Goal: Information Seeking & Learning: Learn about a topic

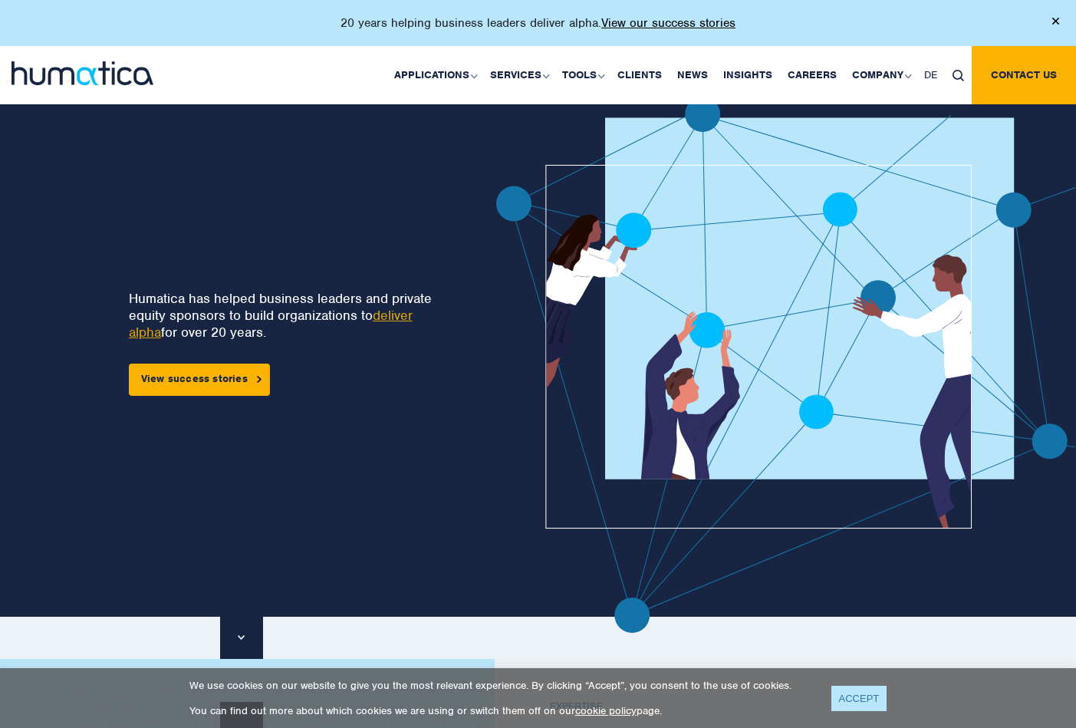
click at [848, 692] on link "ACCEPT" at bounding box center [859, 697] width 56 height 25
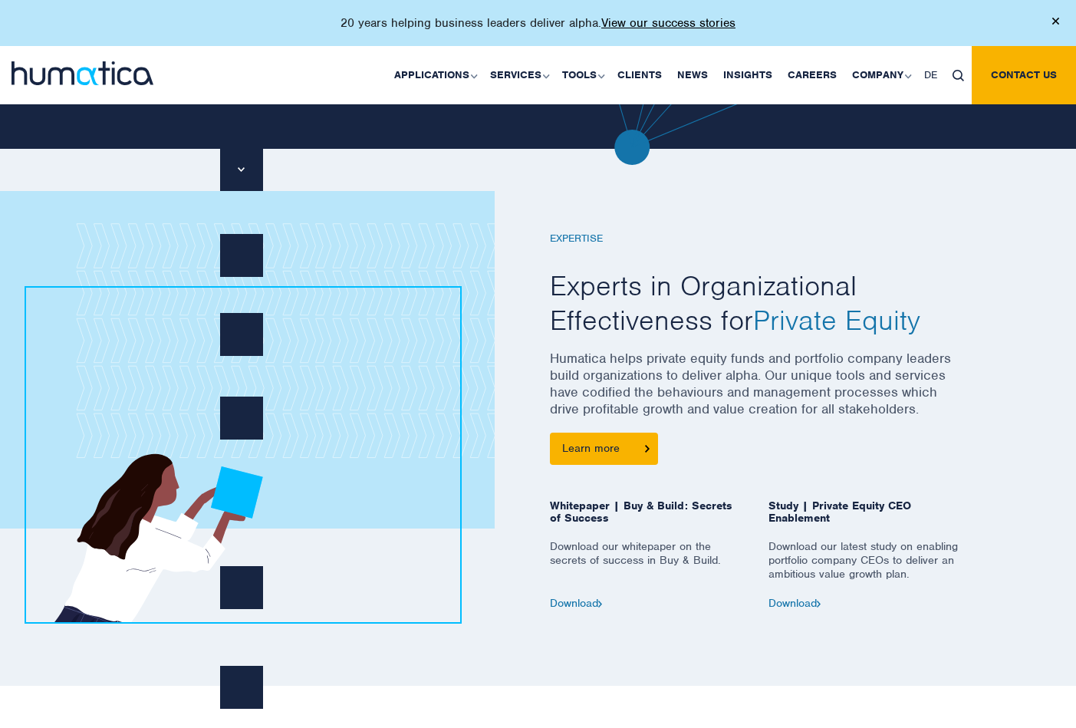
scroll to position [470, 0]
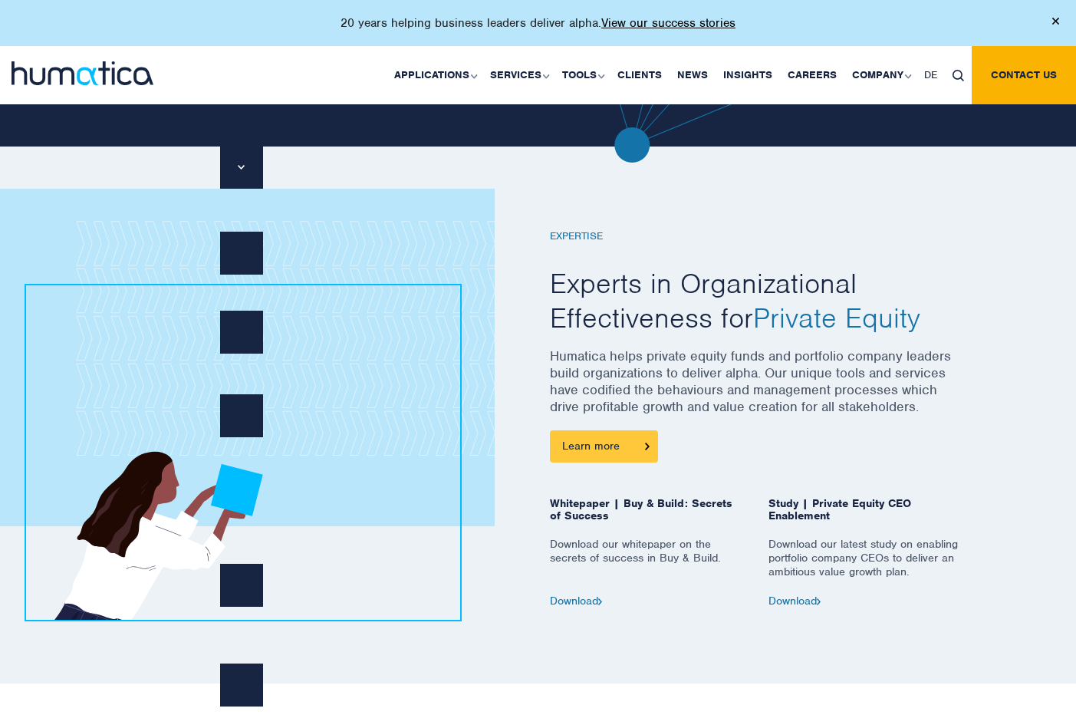
click at [593, 439] on link "Learn more" at bounding box center [604, 446] width 108 height 32
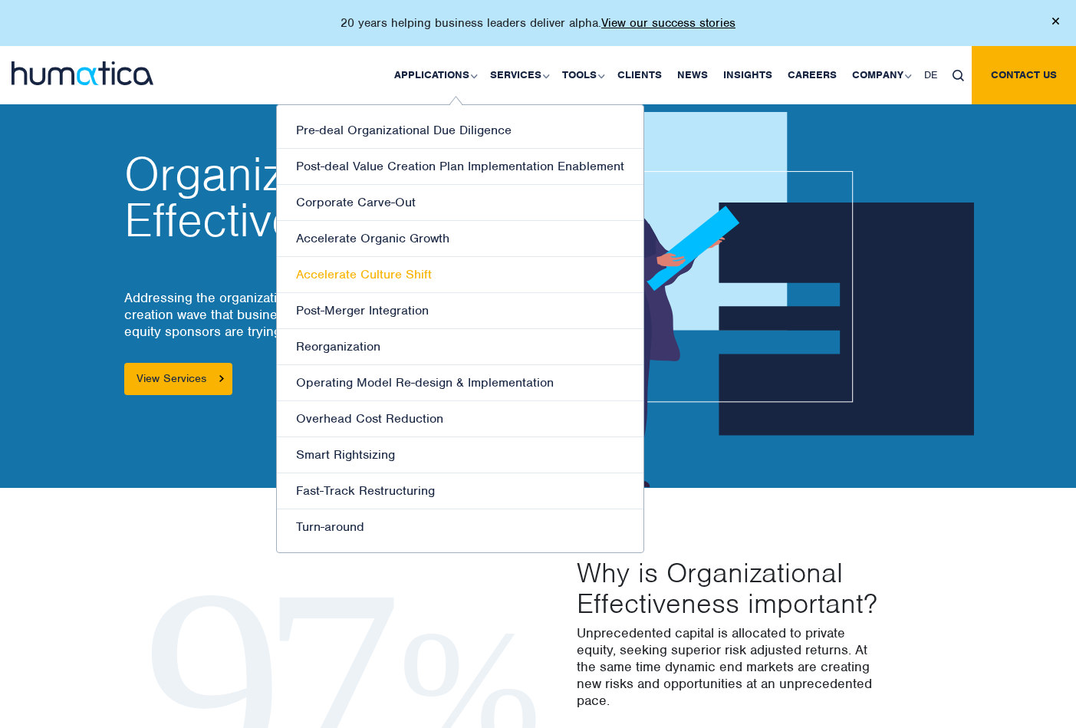
click at [340, 271] on link "Accelerate Culture Shift" at bounding box center [460, 275] width 366 height 36
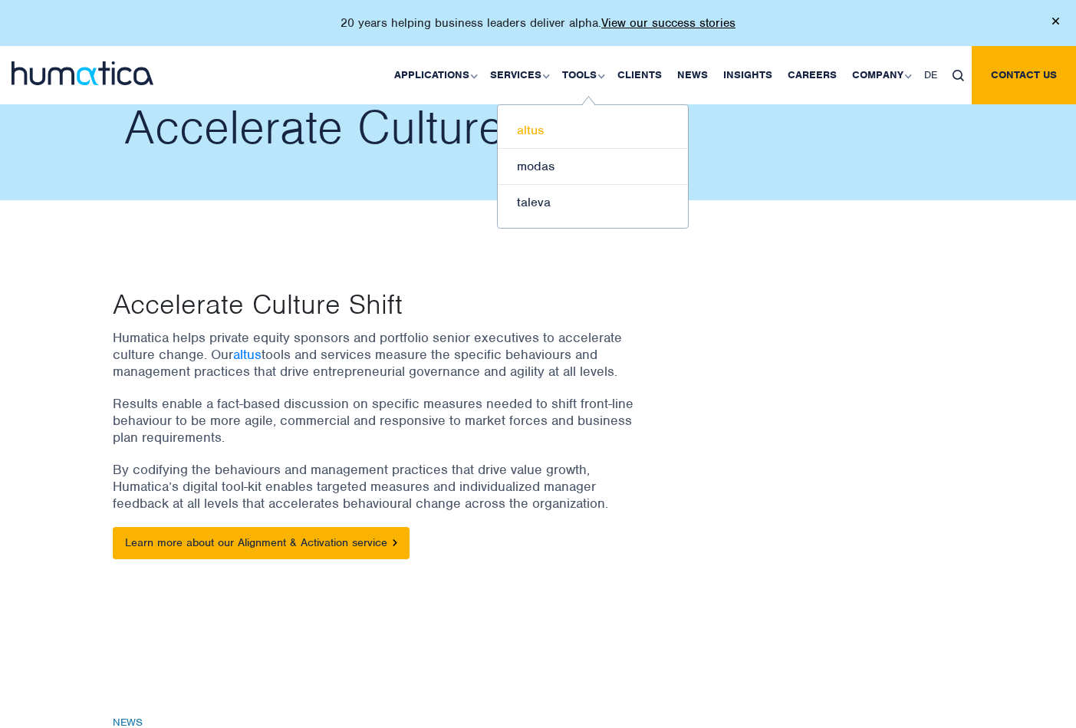
click at [538, 126] on link "altus" at bounding box center [593, 131] width 190 height 36
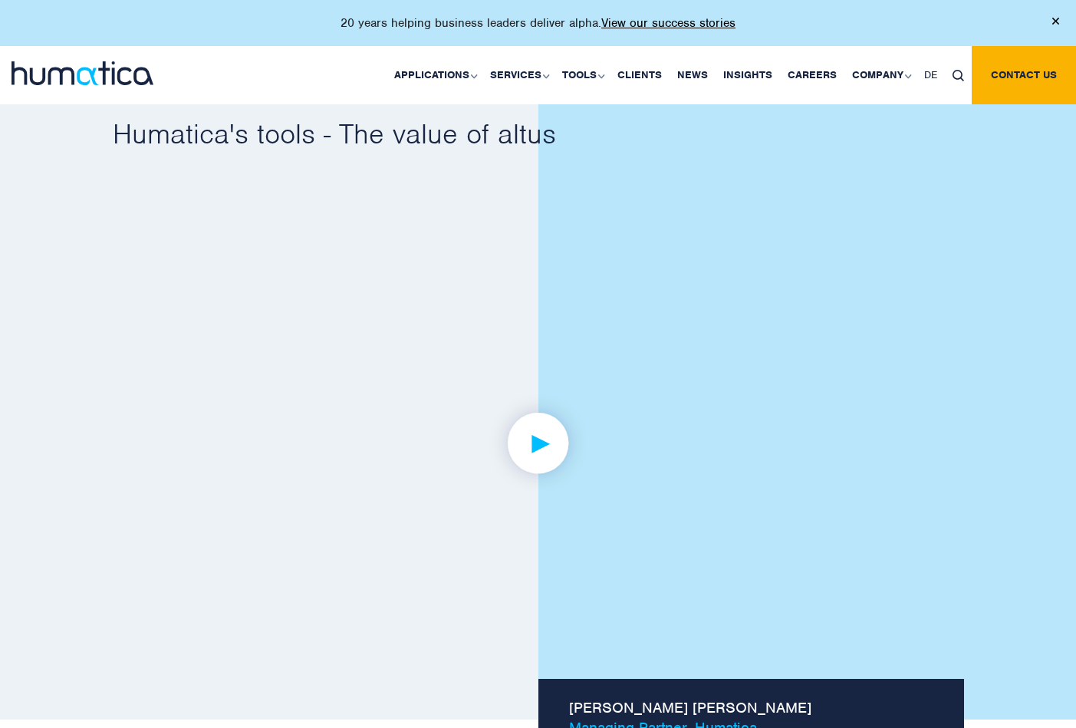
scroll to position [958, 0]
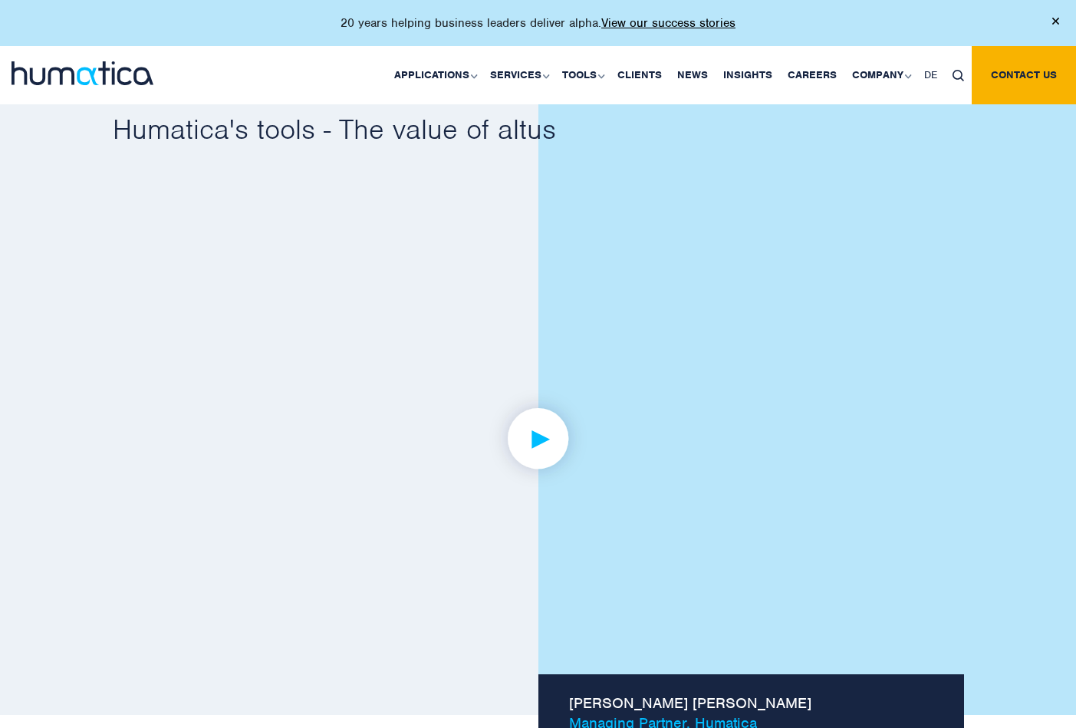
click at [537, 432] on img at bounding box center [537, 438] width 119 height 119
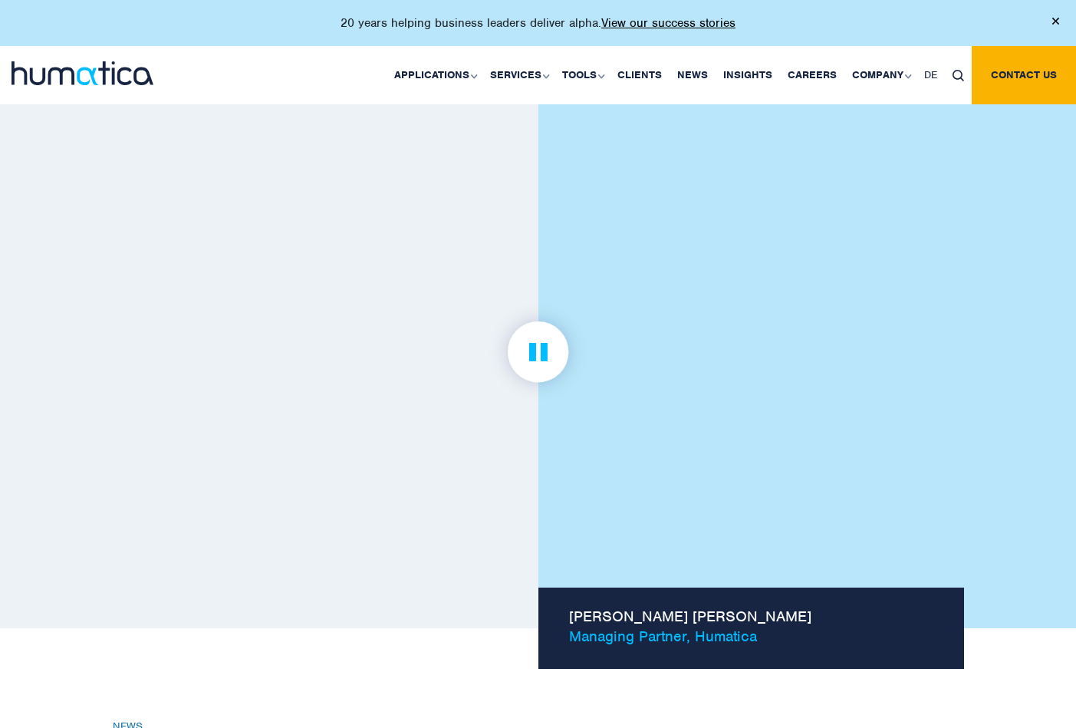
scroll to position [1040, 0]
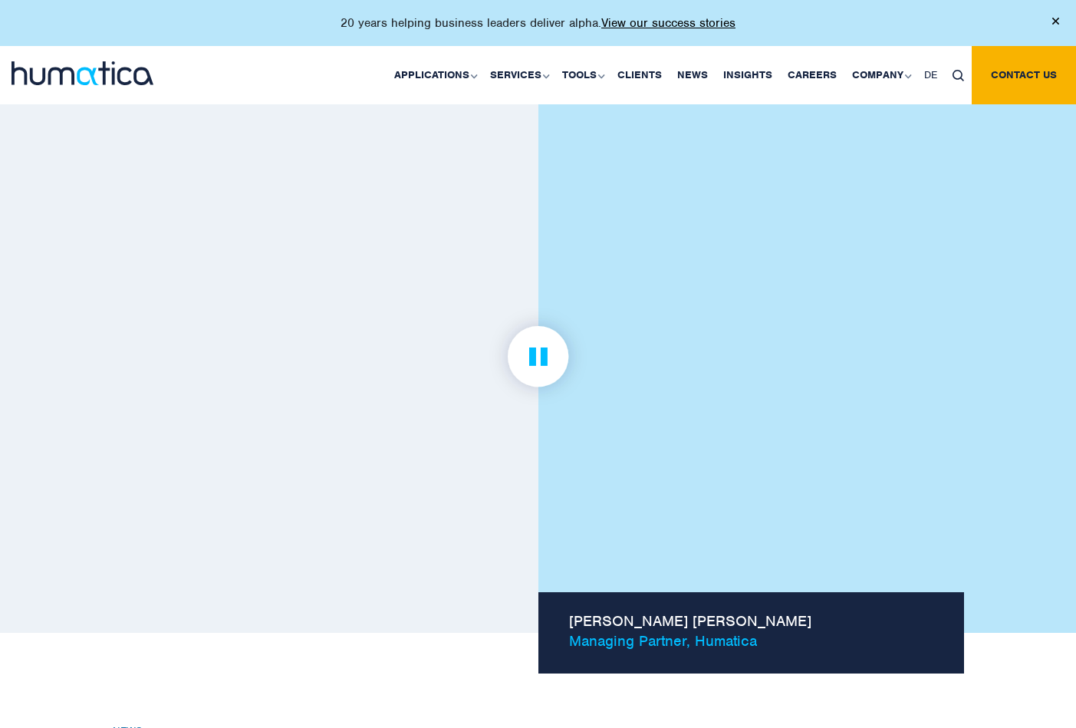
click at [535, 353] on img at bounding box center [537, 356] width 119 height 119
click at [538, 350] on img at bounding box center [537, 356] width 119 height 119
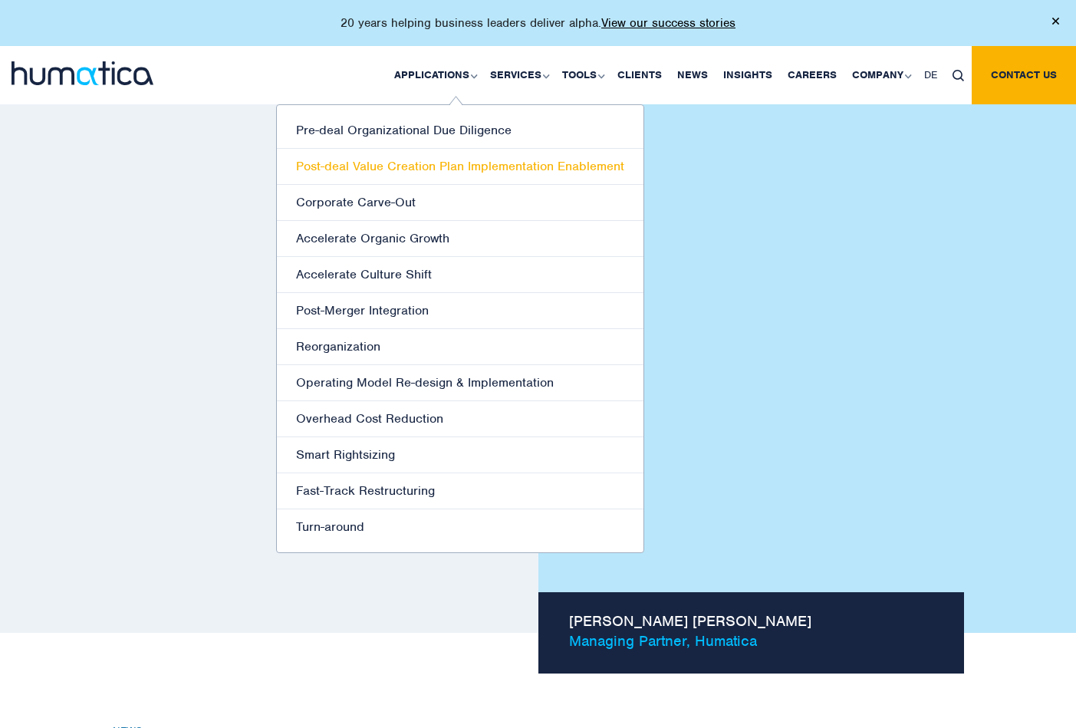
click at [404, 161] on link "Post-deal Value Creation Plan Implementation Enablement" at bounding box center [460, 167] width 366 height 36
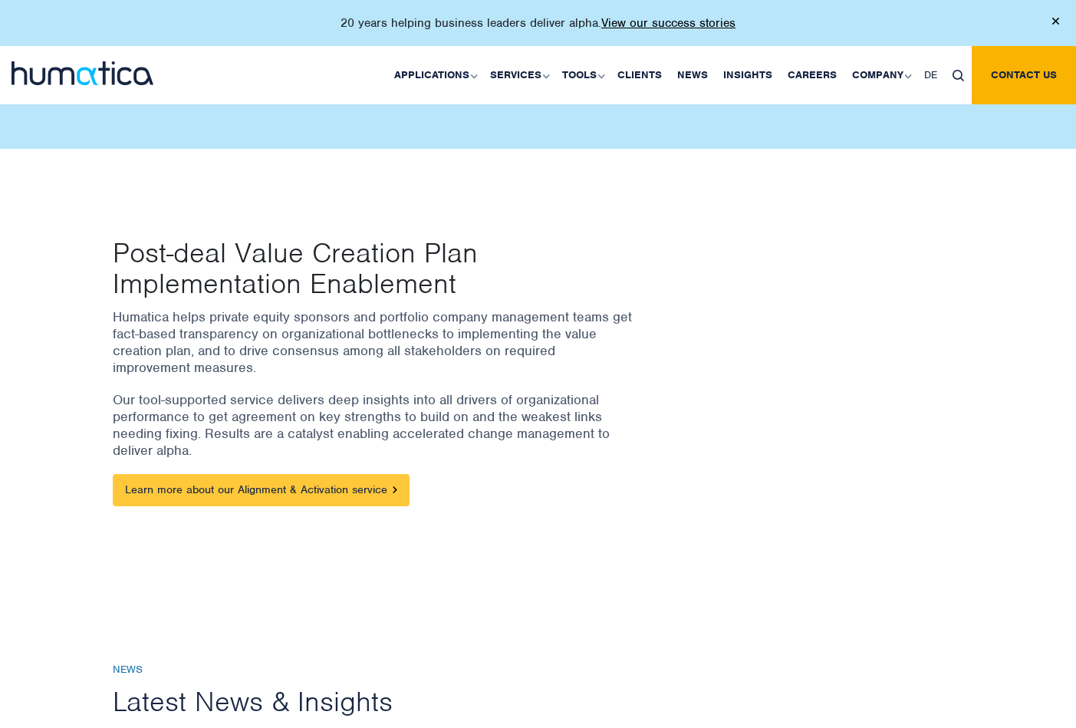
scroll to position [97, 0]
click at [237, 488] on link "Learn more about our Alignment & Activation service" at bounding box center [261, 490] width 297 height 32
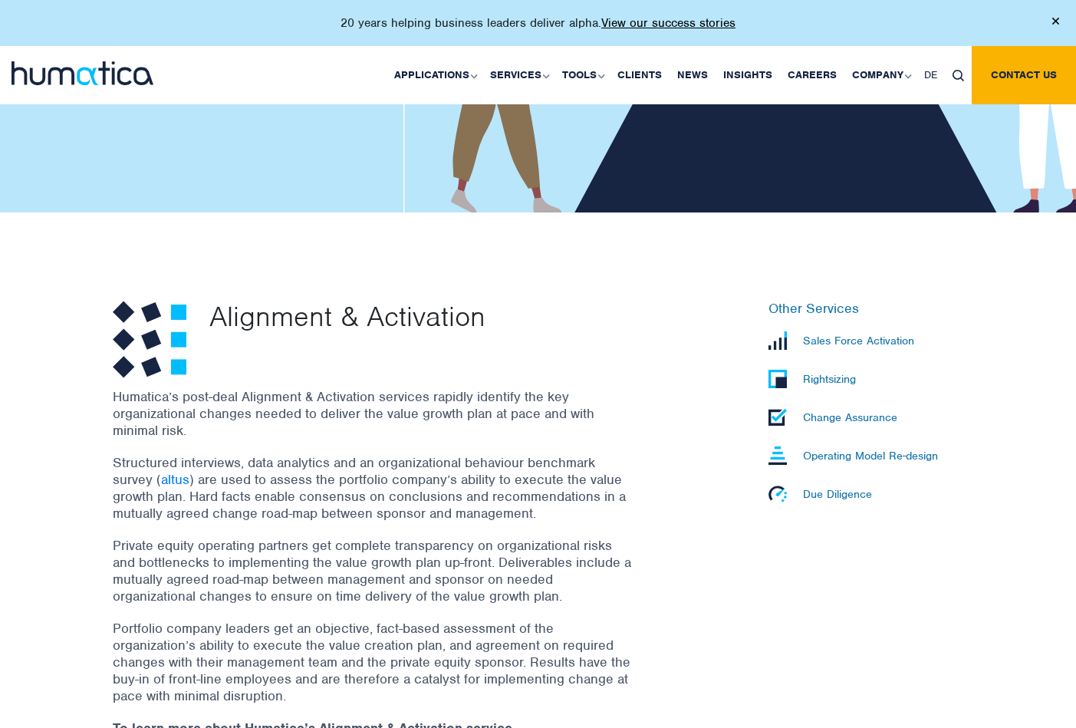
scroll to position [286, 0]
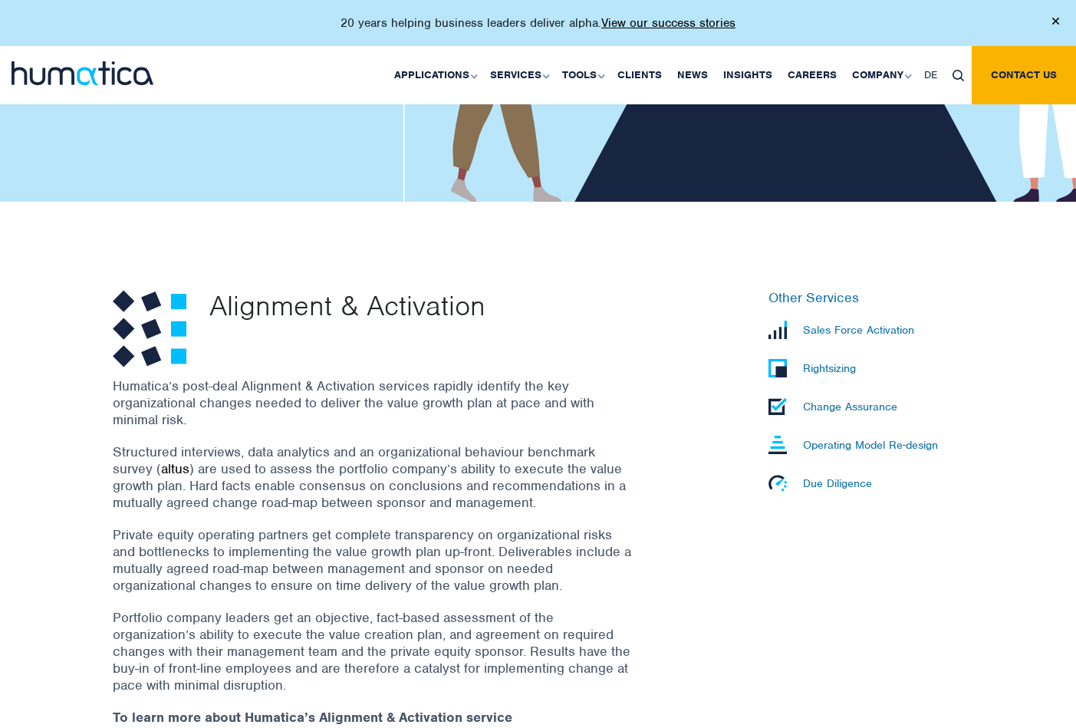
click at [175, 464] on link "altus" at bounding box center [175, 468] width 28 height 17
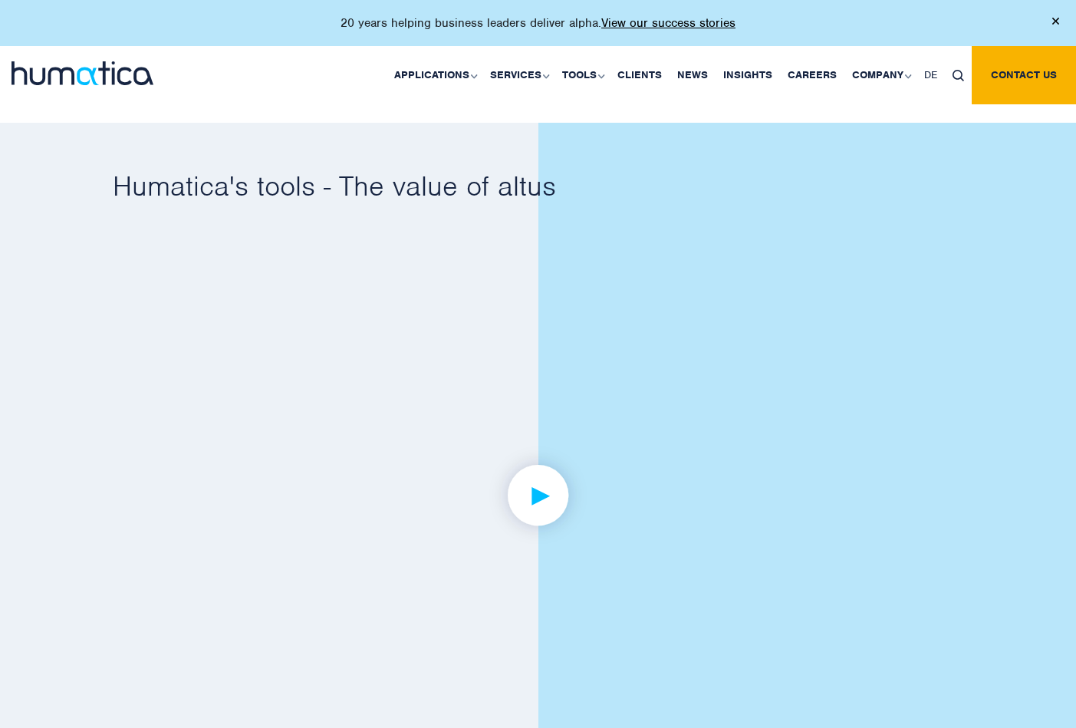
scroll to position [907, 0]
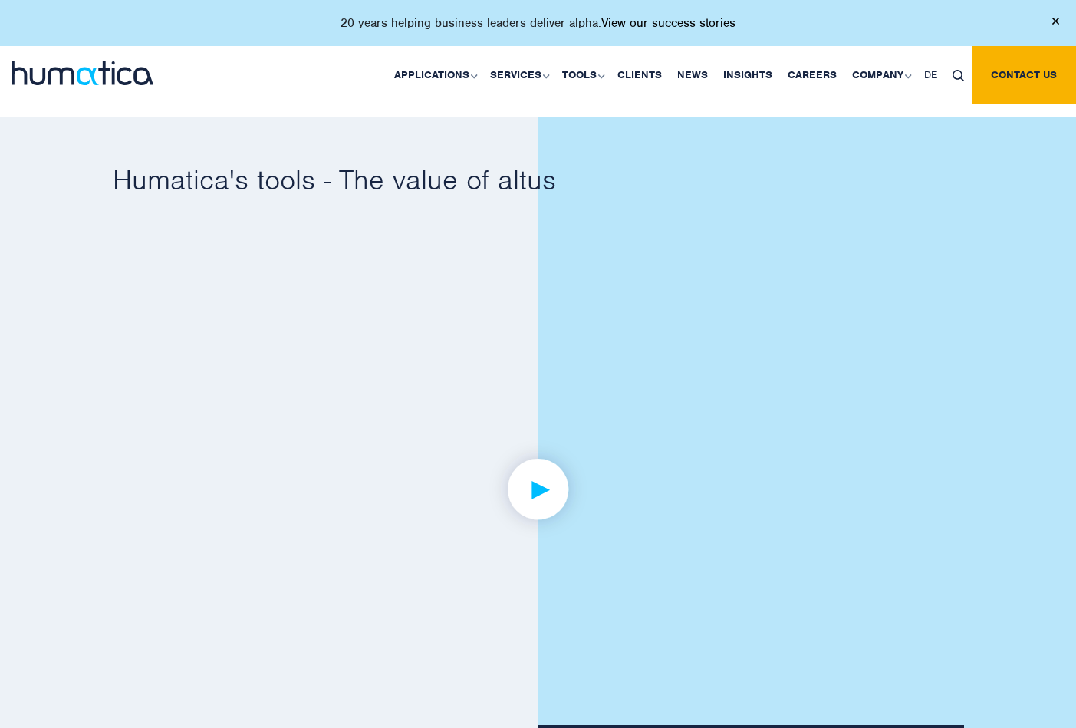
click at [535, 482] on img at bounding box center [537, 488] width 119 height 119
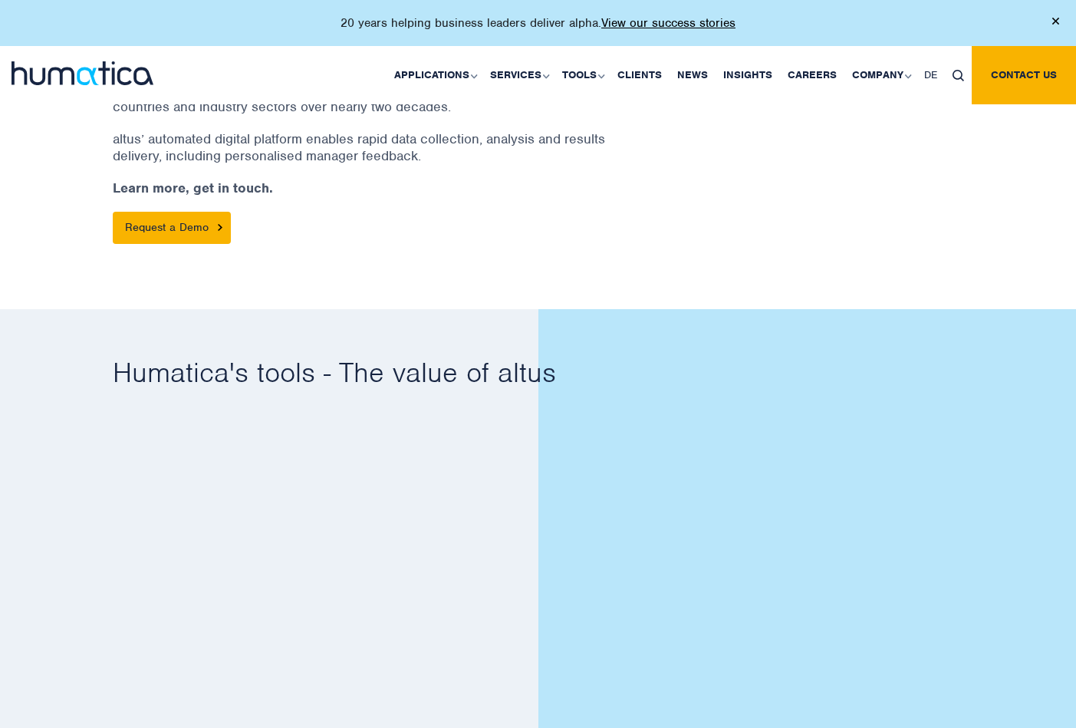
scroll to position [676, 0]
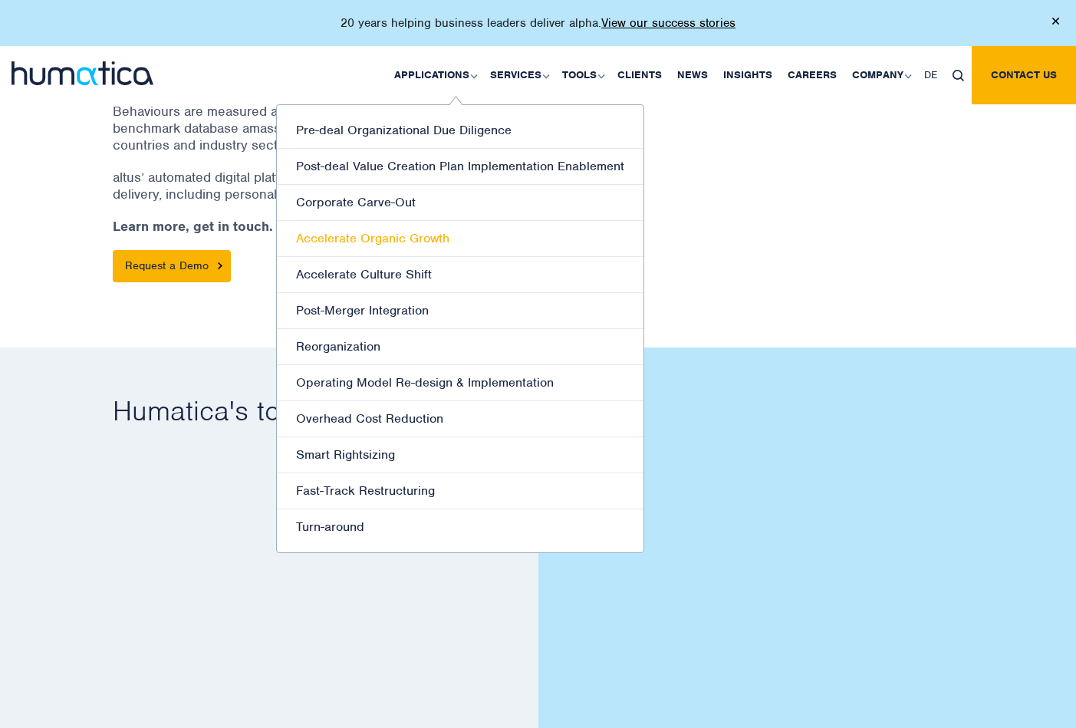
click at [345, 232] on link "Accelerate Organic Growth" at bounding box center [460, 239] width 366 height 36
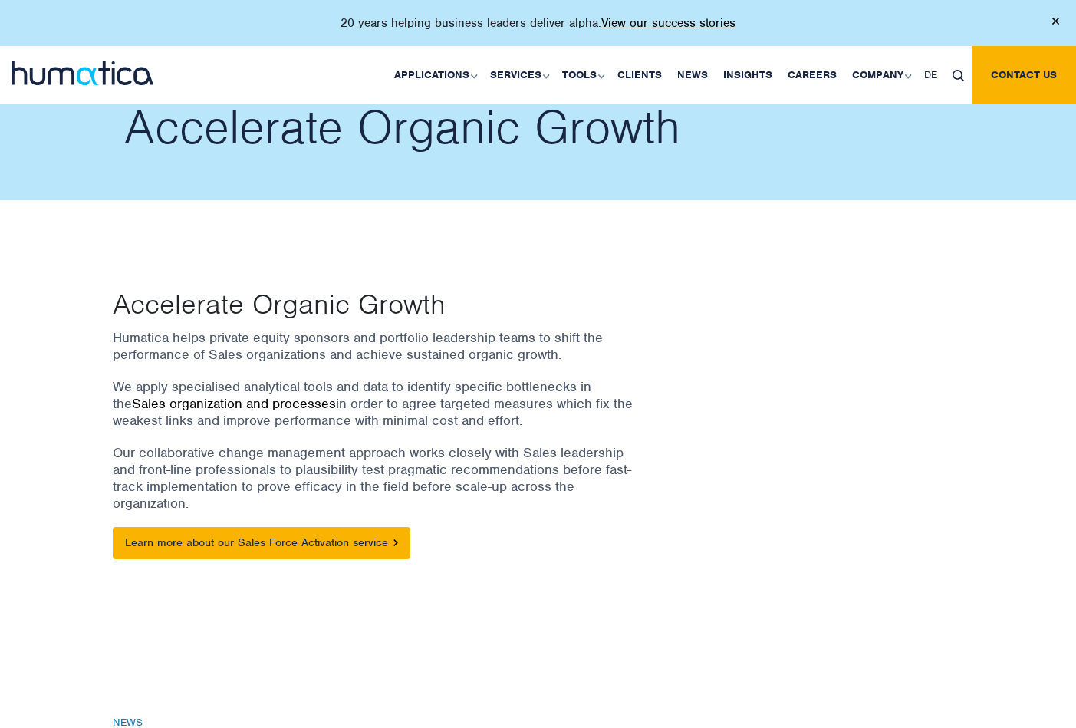
click at [225, 399] on link "Sales organization and processes" at bounding box center [234, 403] width 204 height 17
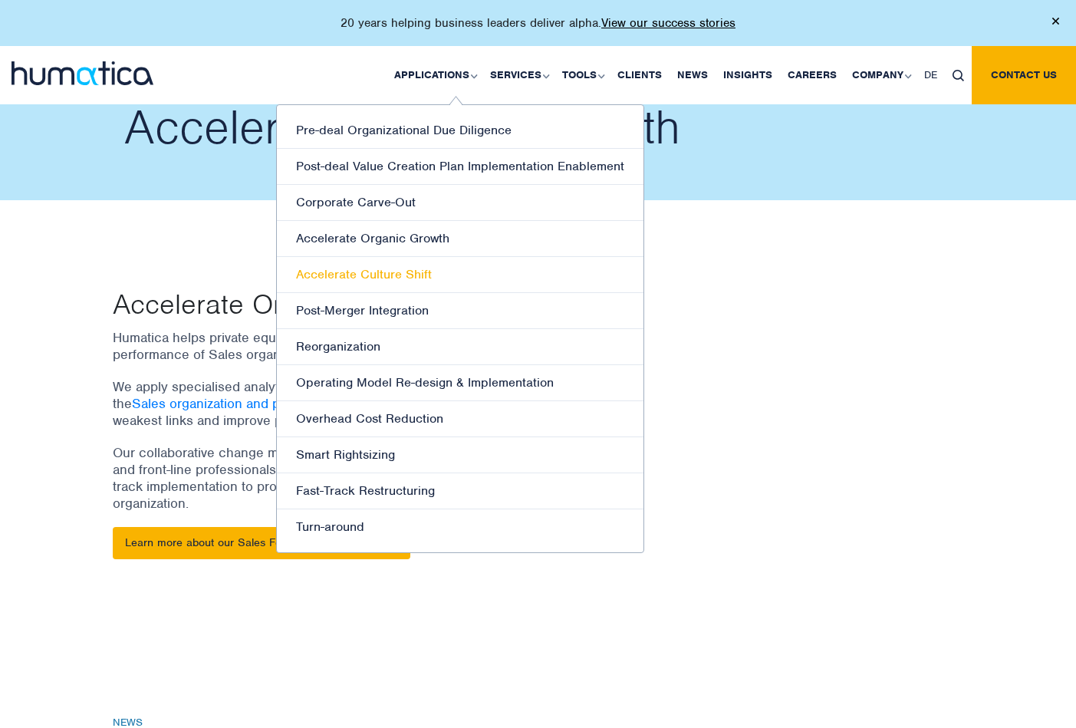
click at [370, 270] on link "Accelerate Culture Shift" at bounding box center [460, 275] width 366 height 36
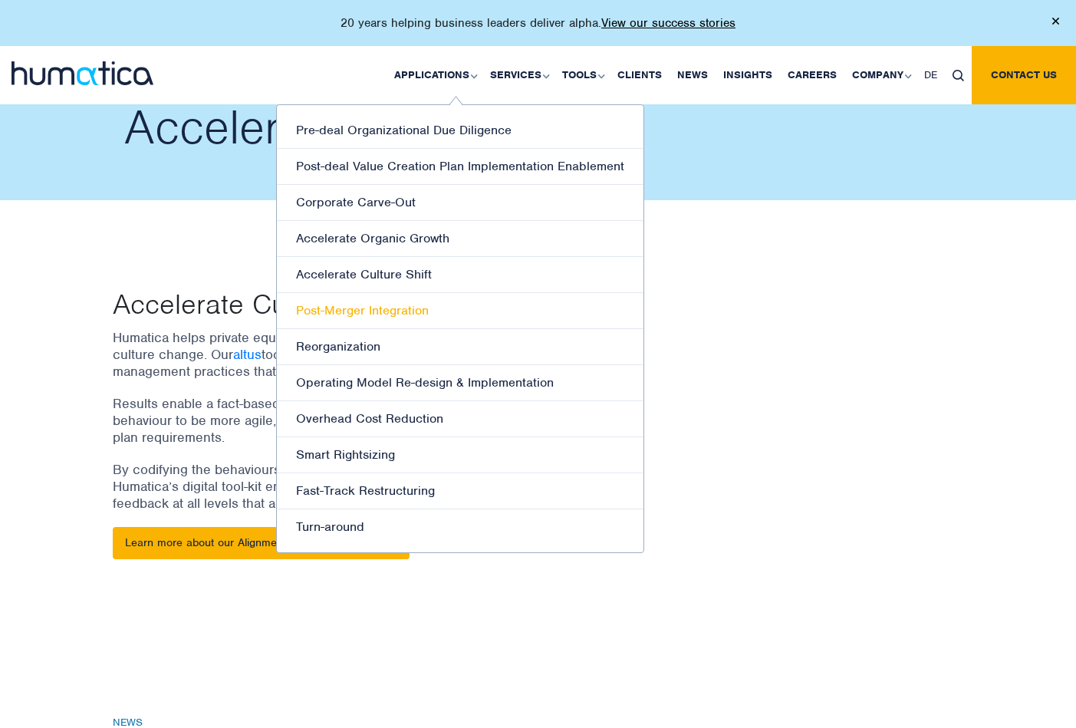
click at [348, 309] on link "Post-Merger Integration" at bounding box center [460, 311] width 366 height 36
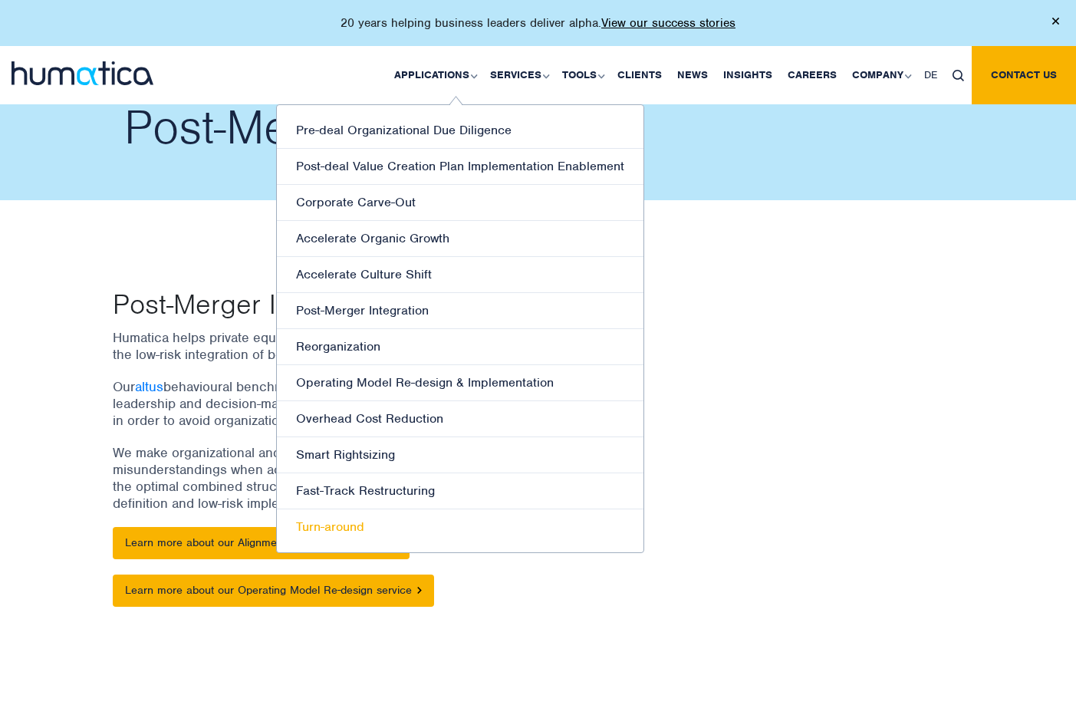
click at [334, 521] on link "Turn-around" at bounding box center [460, 526] width 366 height 35
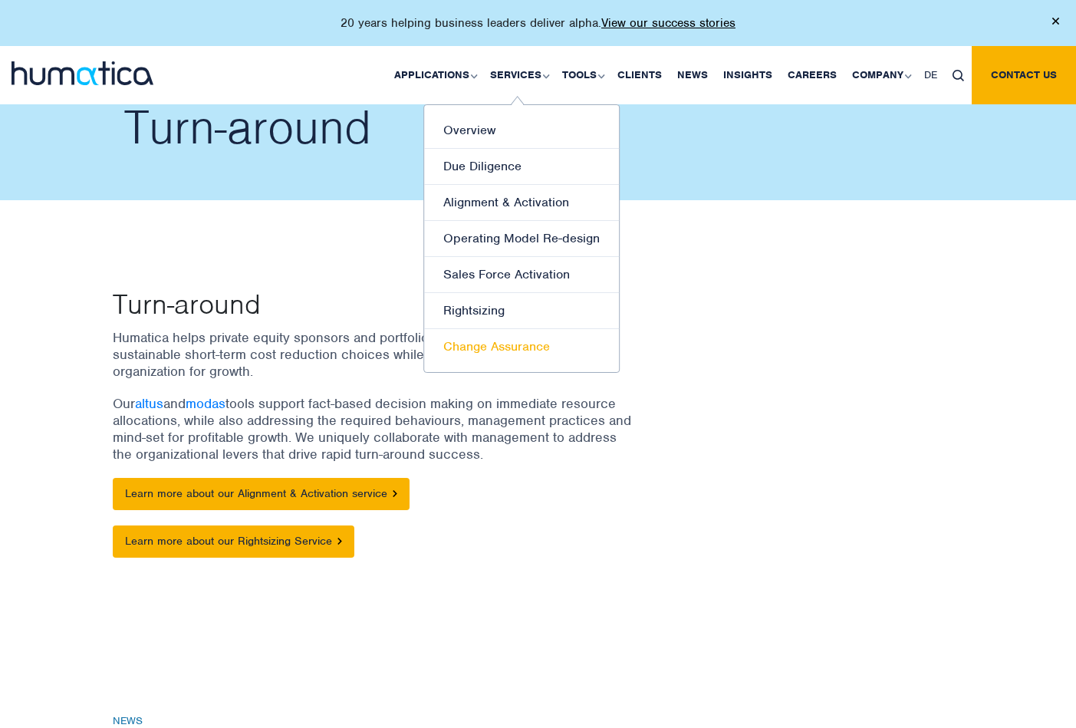
click at [493, 341] on link "Change Assurance" at bounding box center [521, 346] width 195 height 35
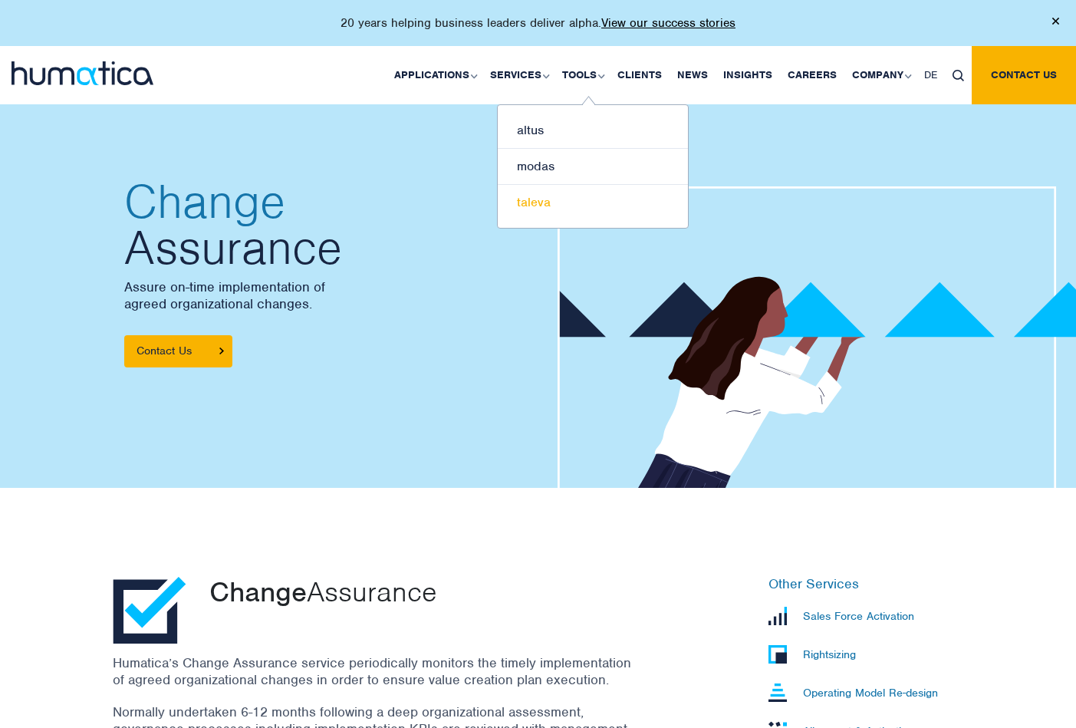
click at [538, 199] on link "taleva" at bounding box center [593, 202] width 190 height 35
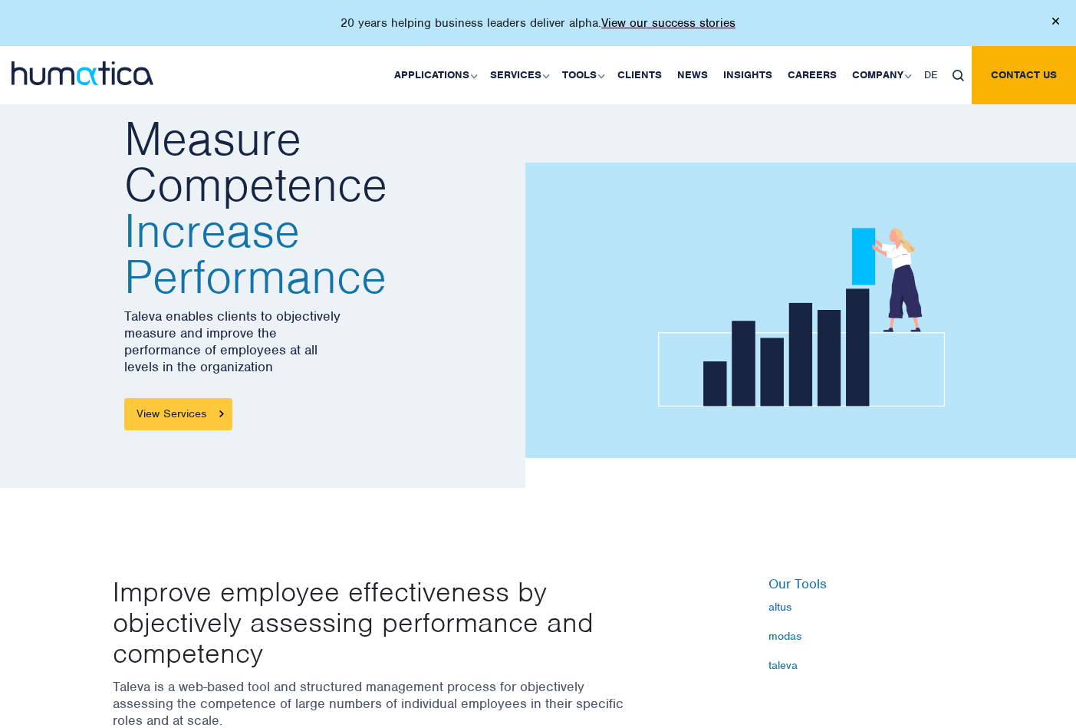
click at [191, 407] on link "View Services" at bounding box center [178, 414] width 108 height 32
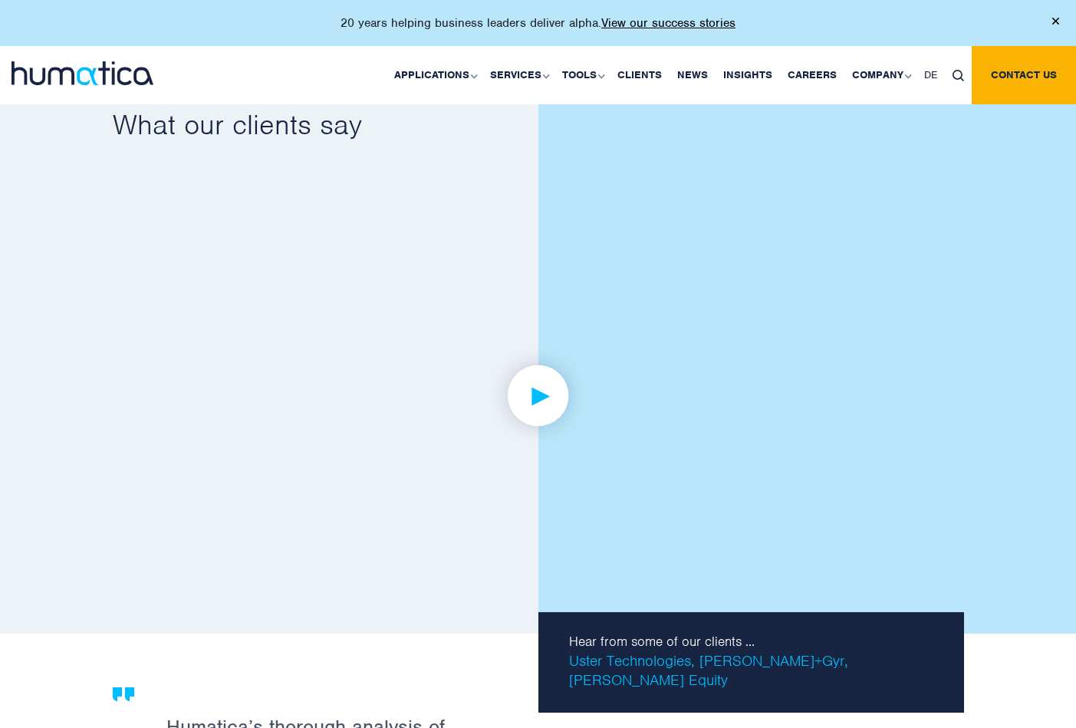
scroll to position [2078, 0]
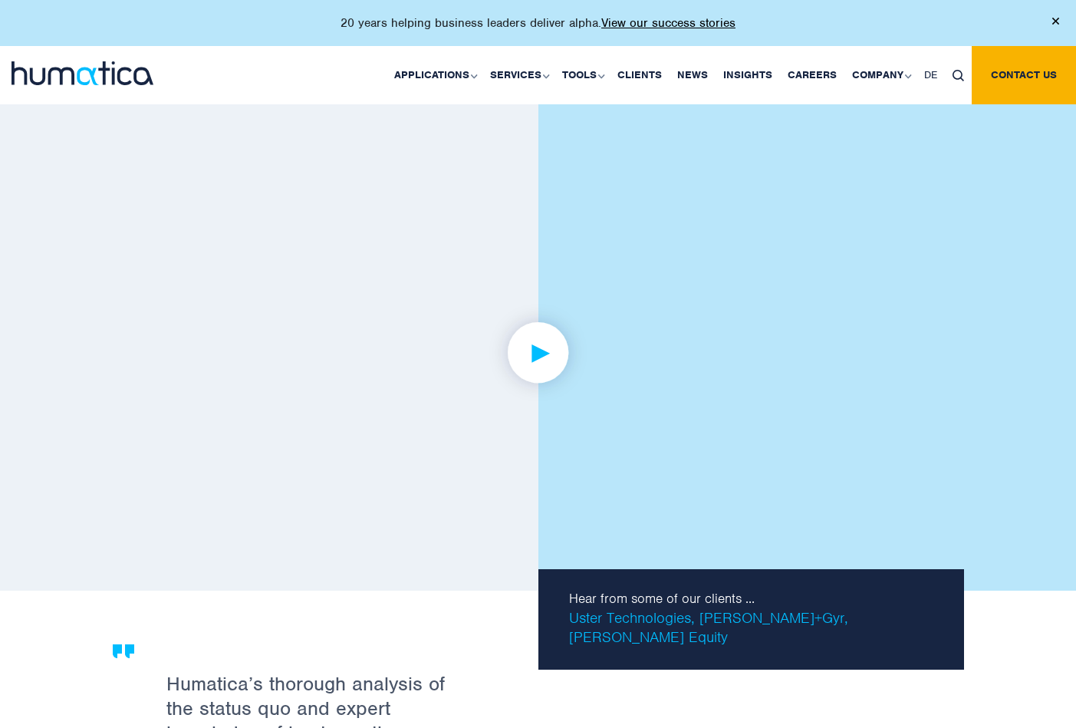
click at [537, 348] on img at bounding box center [537, 352] width 119 height 119
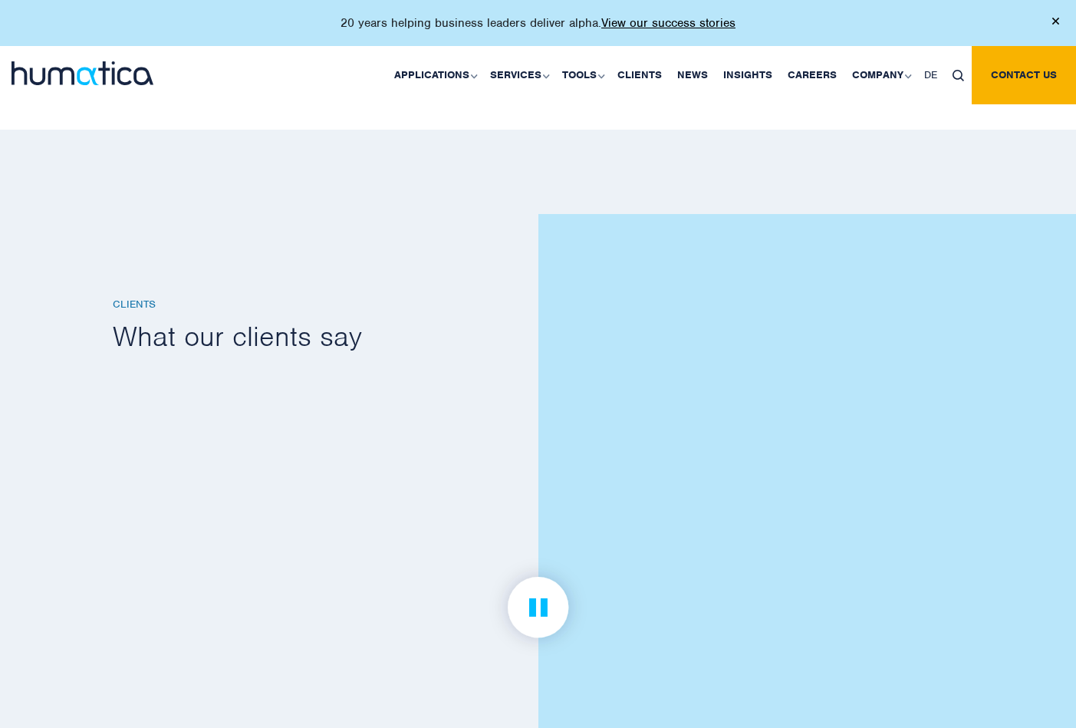
scroll to position [1818, 0]
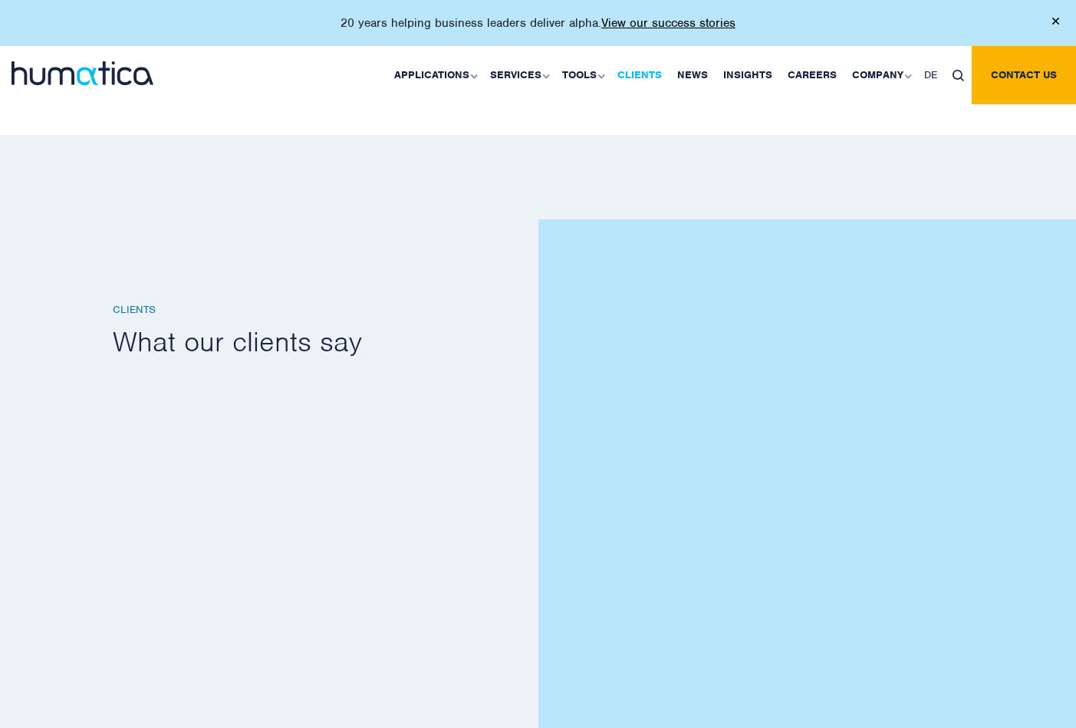
click at [638, 69] on link "Clients" at bounding box center [639, 75] width 60 height 58
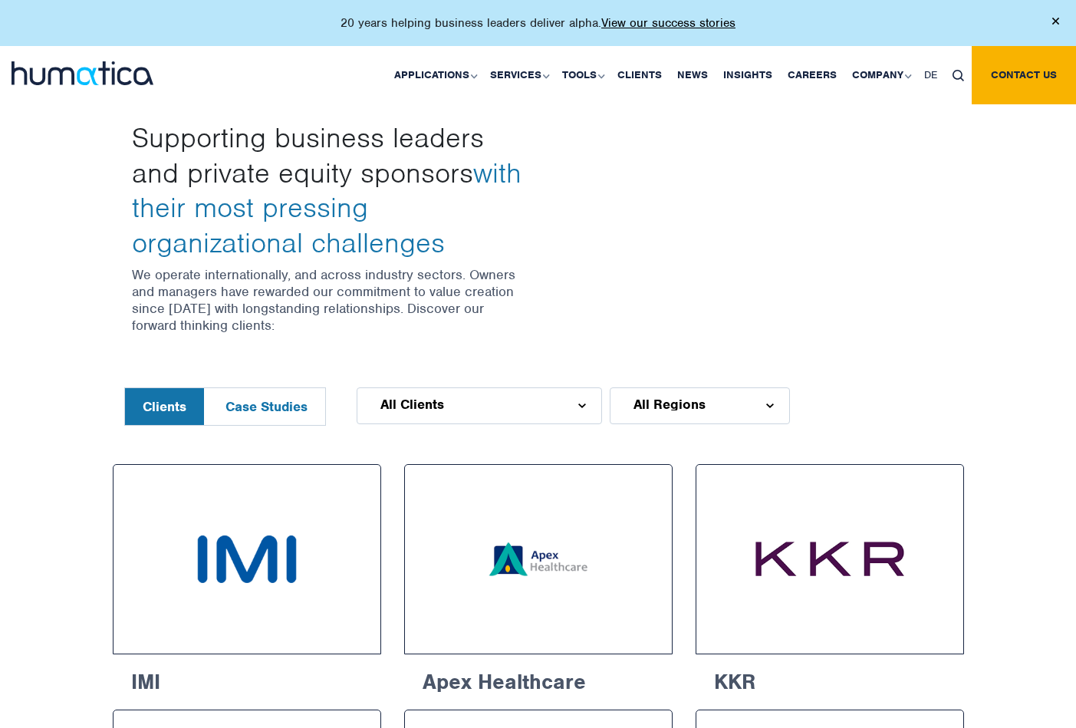
scroll to position [441, 0]
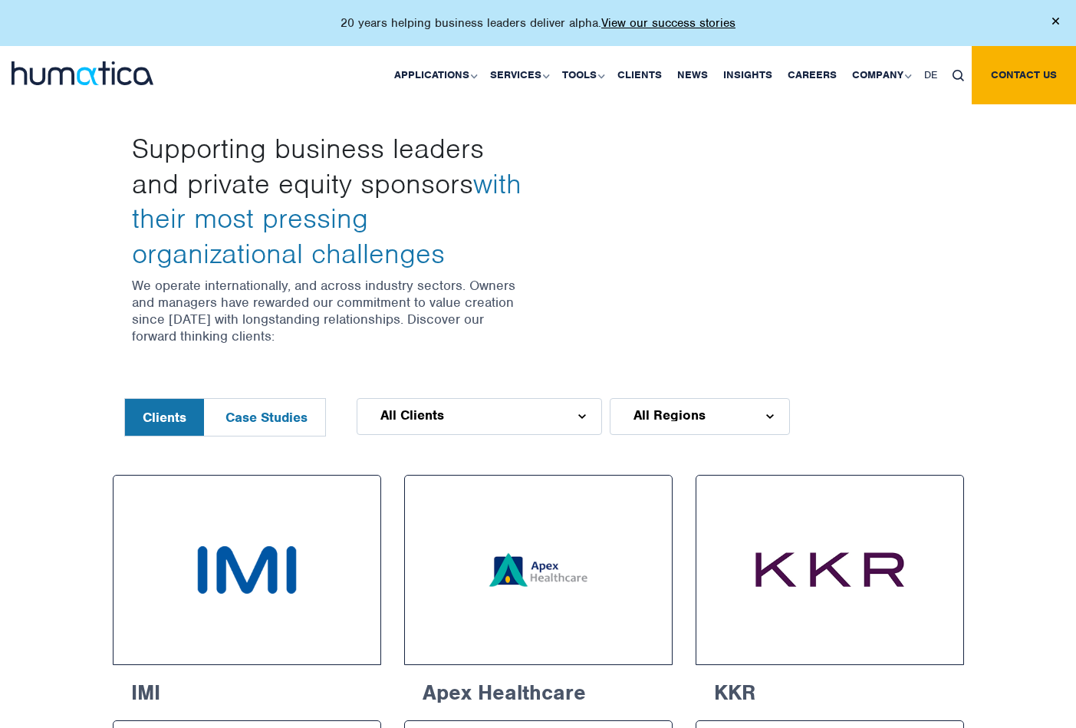
click at [260, 412] on button "Case Studies" at bounding box center [266, 417] width 117 height 37
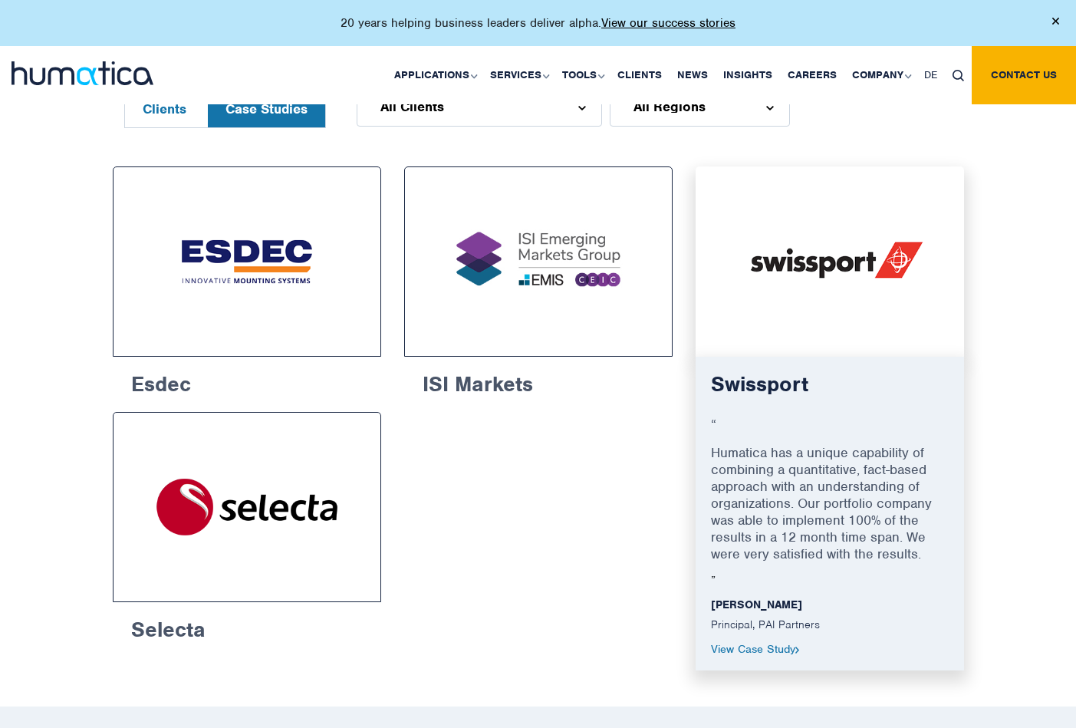
scroll to position [732, 0]
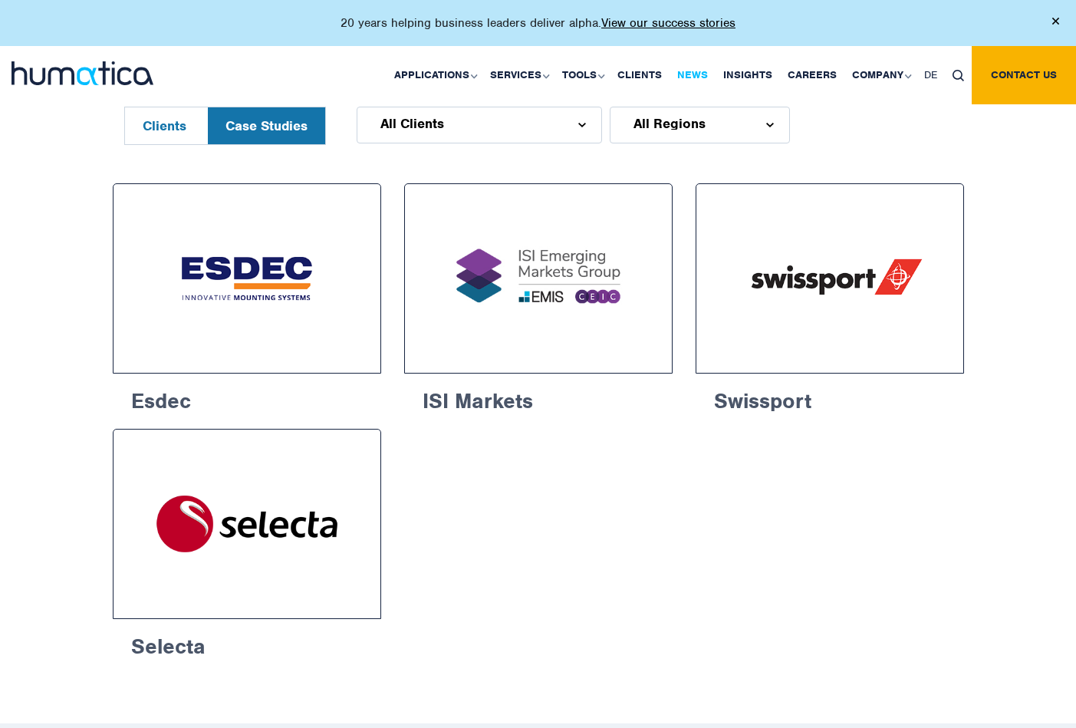
click at [699, 68] on link "News" at bounding box center [692, 75] width 46 height 58
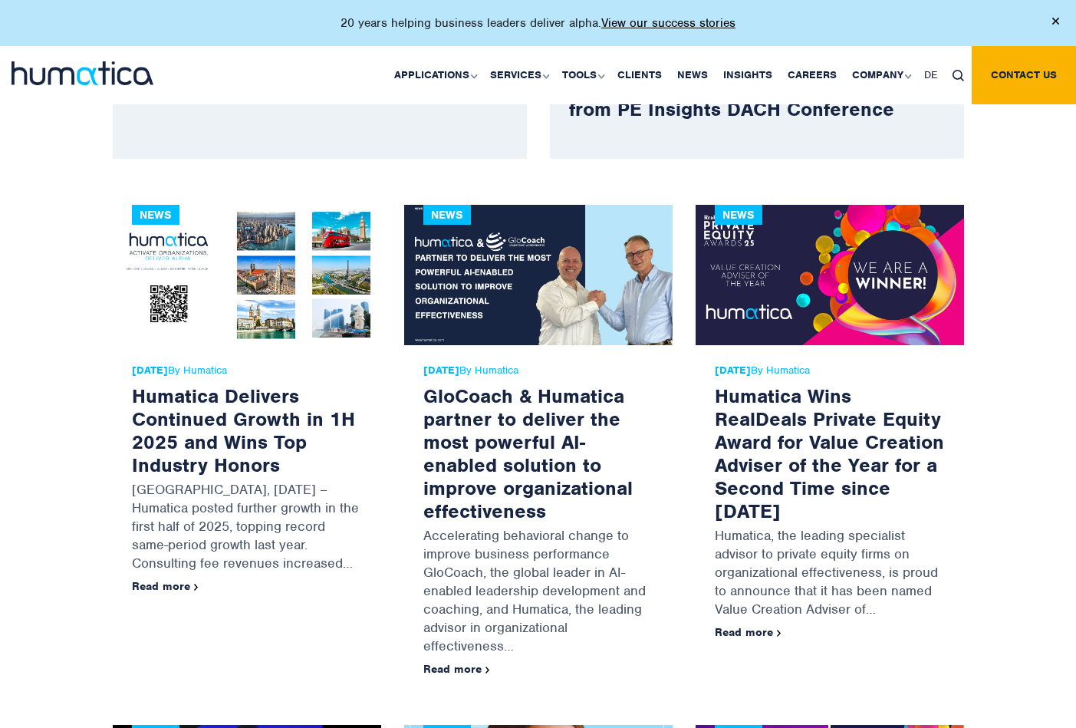
scroll to position [774, 0]
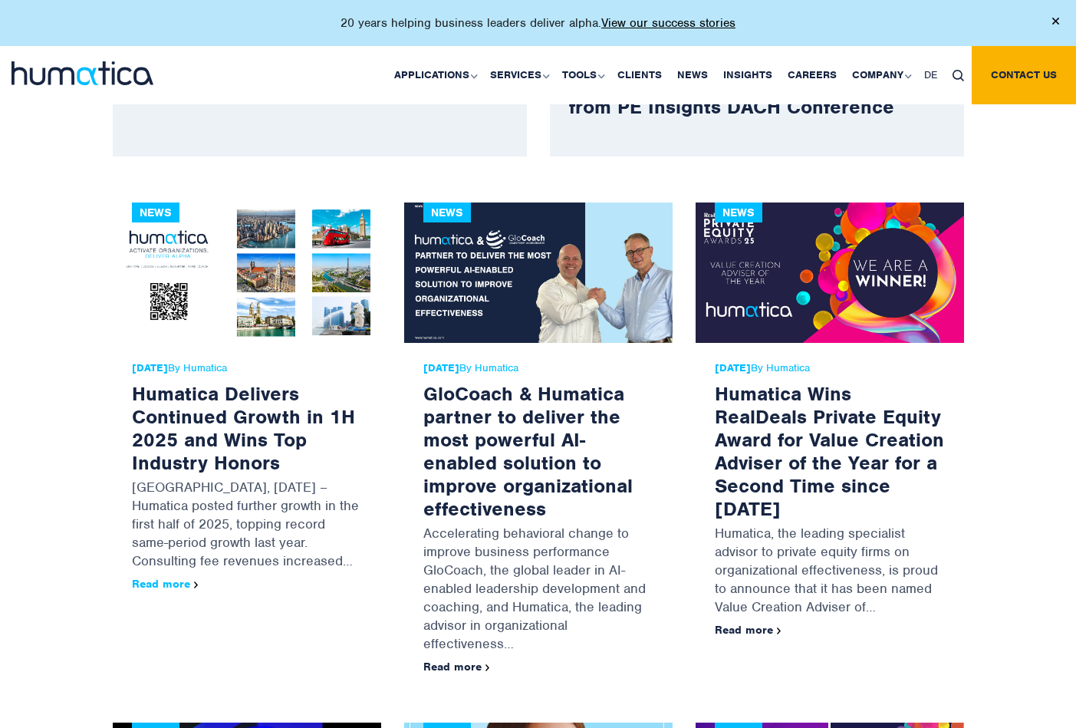
click at [155, 581] on link "Read more" at bounding box center [165, 584] width 67 height 14
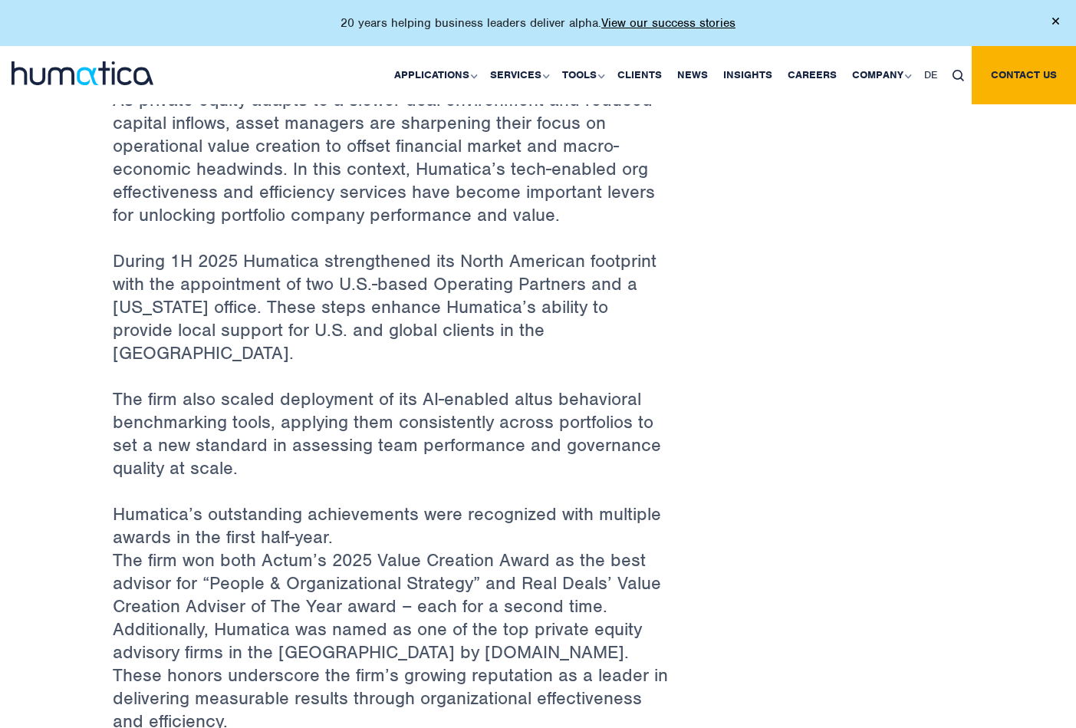
scroll to position [606, 0]
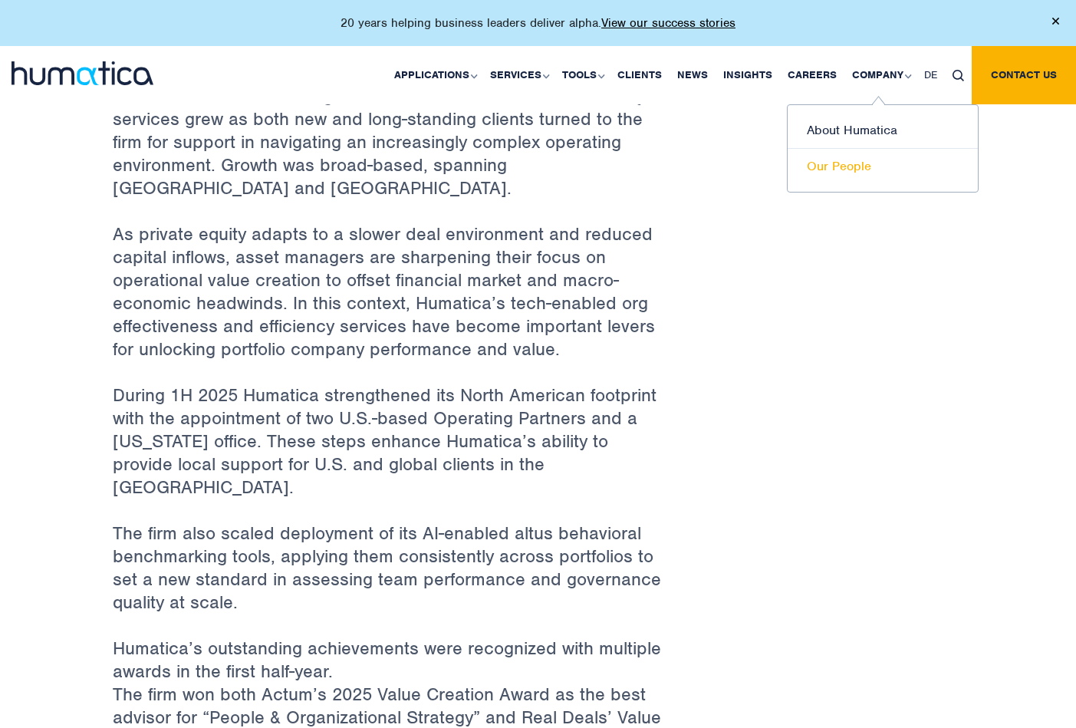
click at [839, 164] on link "Our People" at bounding box center [882, 166] width 190 height 35
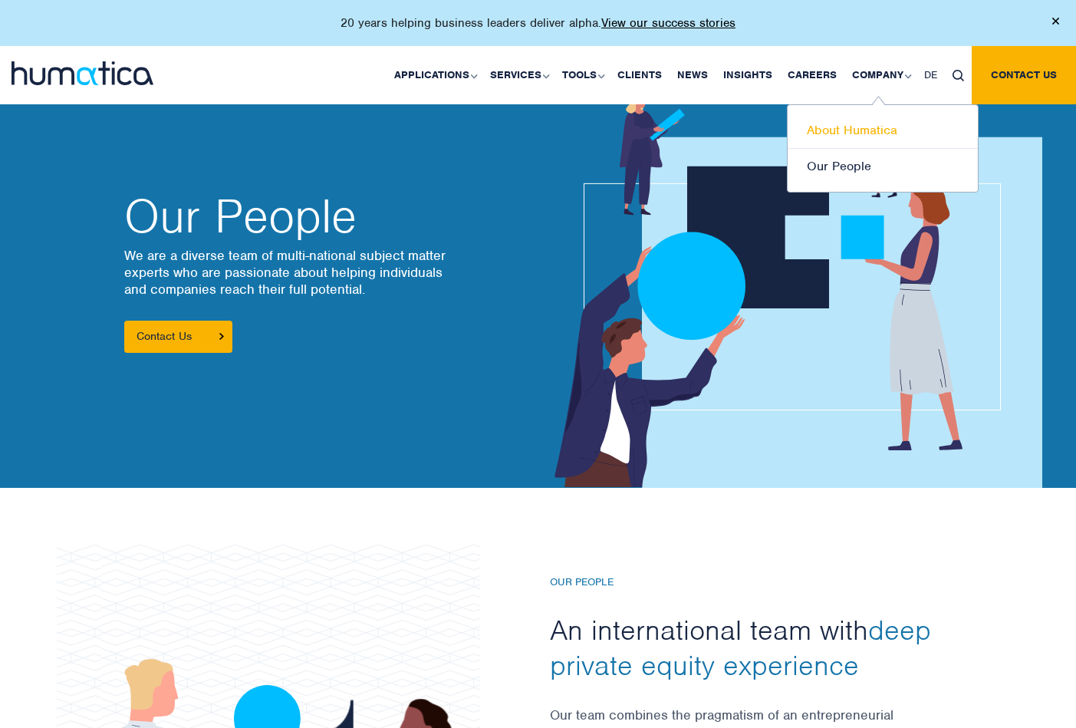
click at [848, 123] on link "About Humatica" at bounding box center [882, 131] width 190 height 36
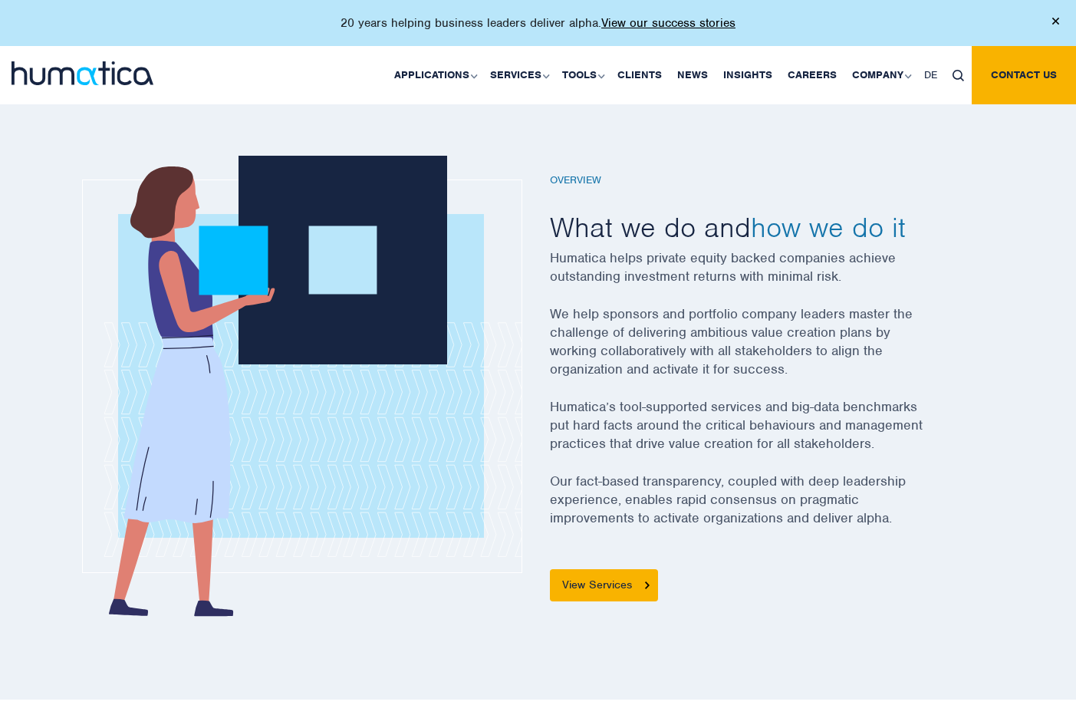
scroll to position [481, 0]
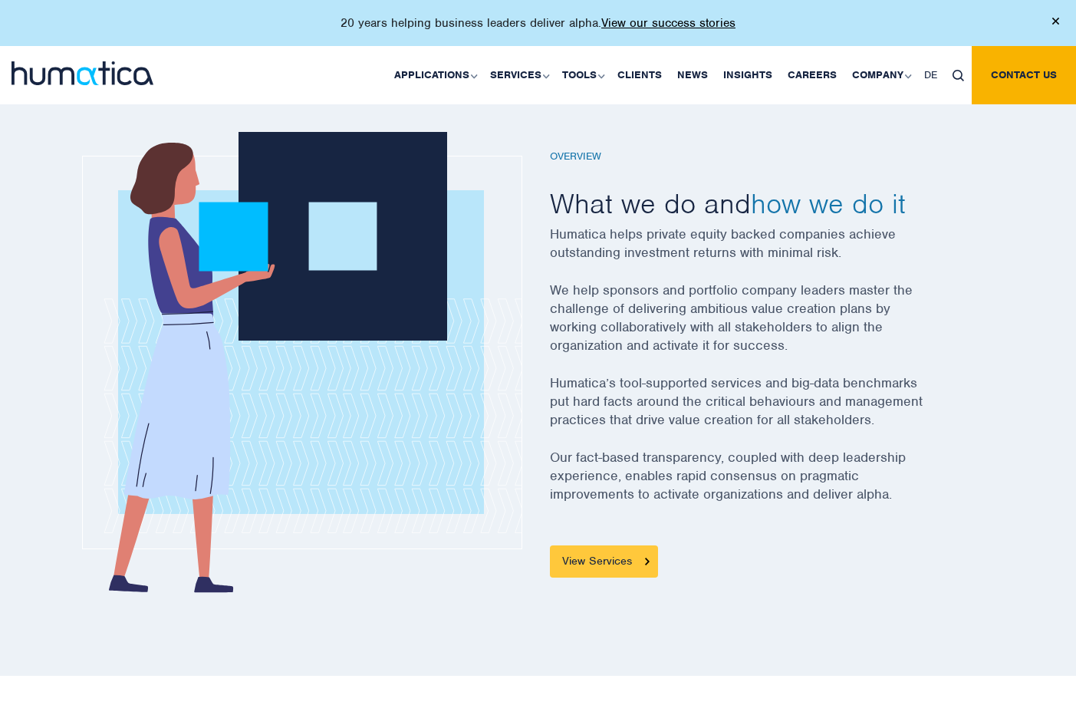
click at [601, 558] on link "View Services" at bounding box center [604, 561] width 108 height 32
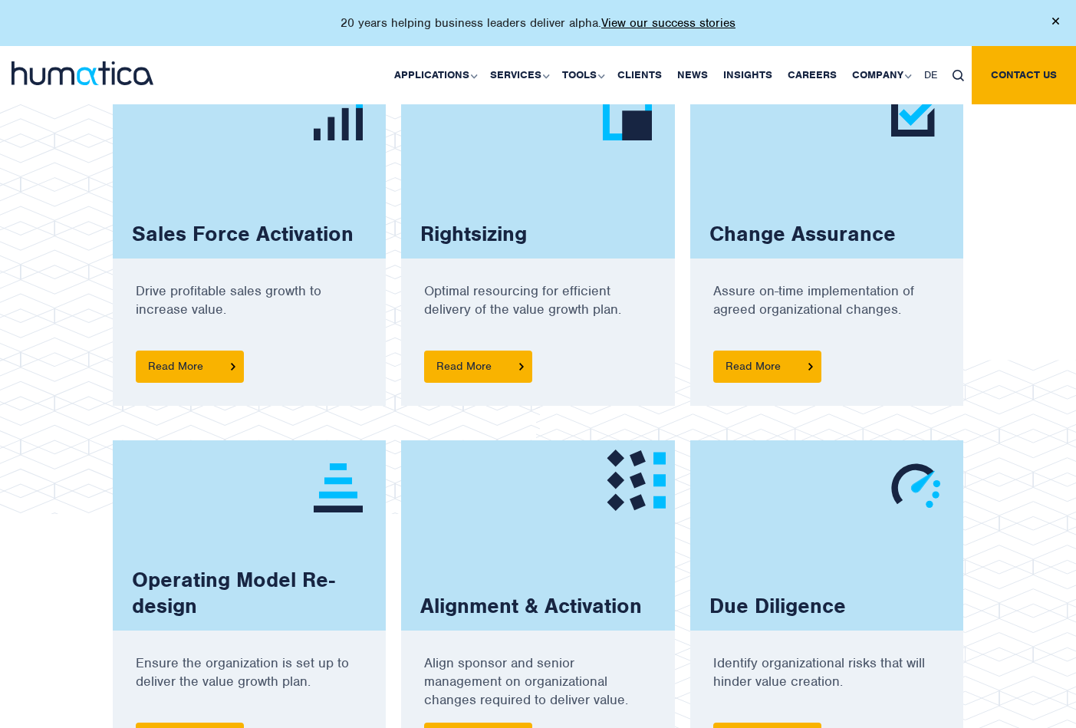
scroll to position [1096, 0]
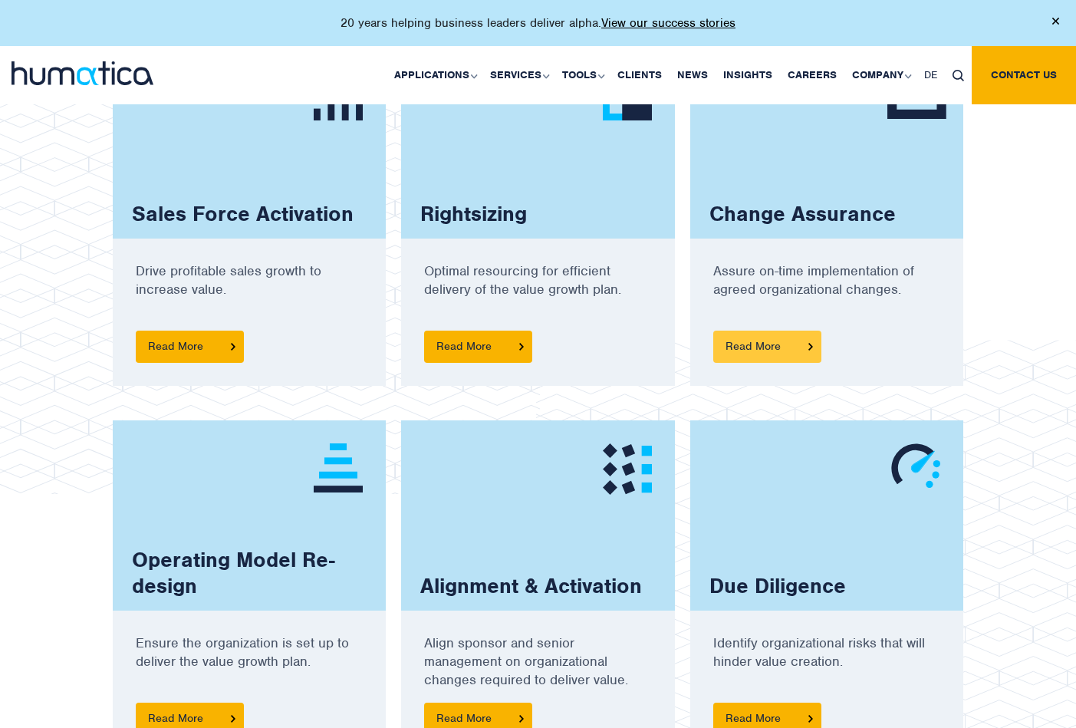
click at [757, 340] on span "Read More" at bounding box center [767, 346] width 108 height 32
